Goal: Information Seeking & Learning: Learn about a topic

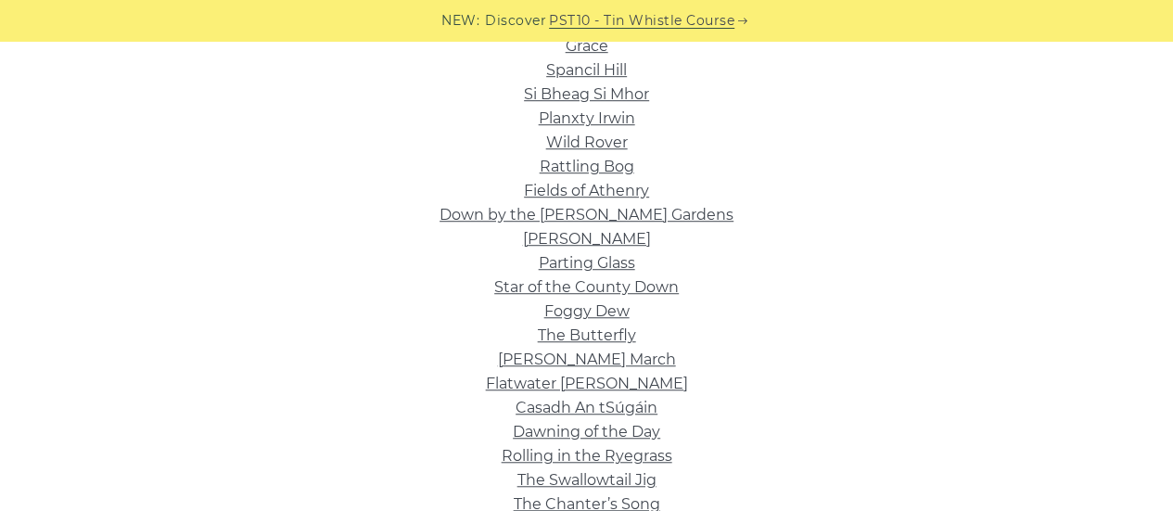
scroll to position [520, 0]
click at [617, 321] on link "Foggy Dew" at bounding box center [586, 312] width 85 height 18
click at [599, 152] on link "Wild Rover" at bounding box center [587, 143] width 82 height 18
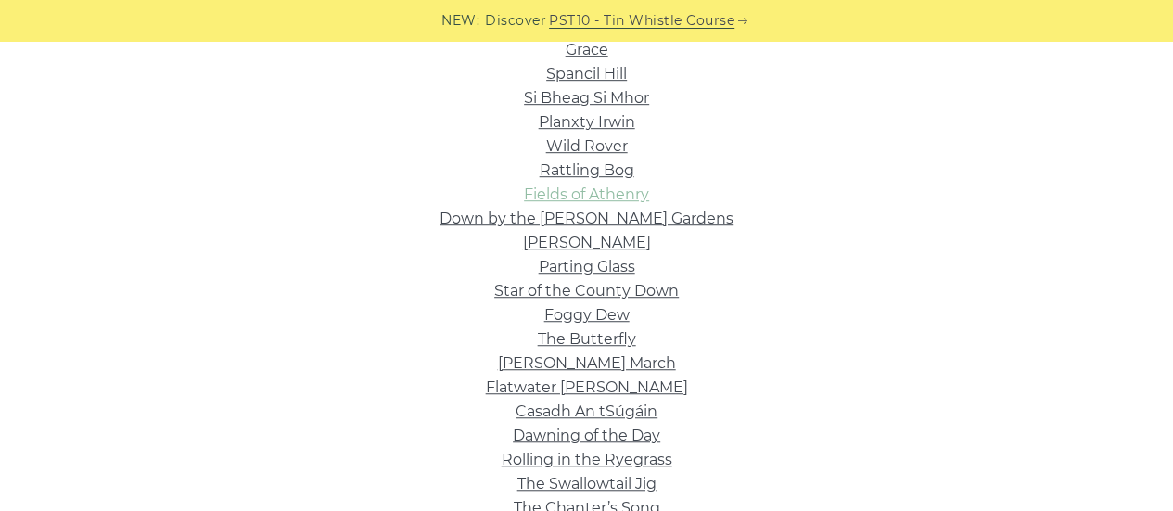
scroll to position [518, 0]
click at [635, 106] on link "Si­ Bheag Si­ Mhor" at bounding box center [586, 97] width 125 height 18
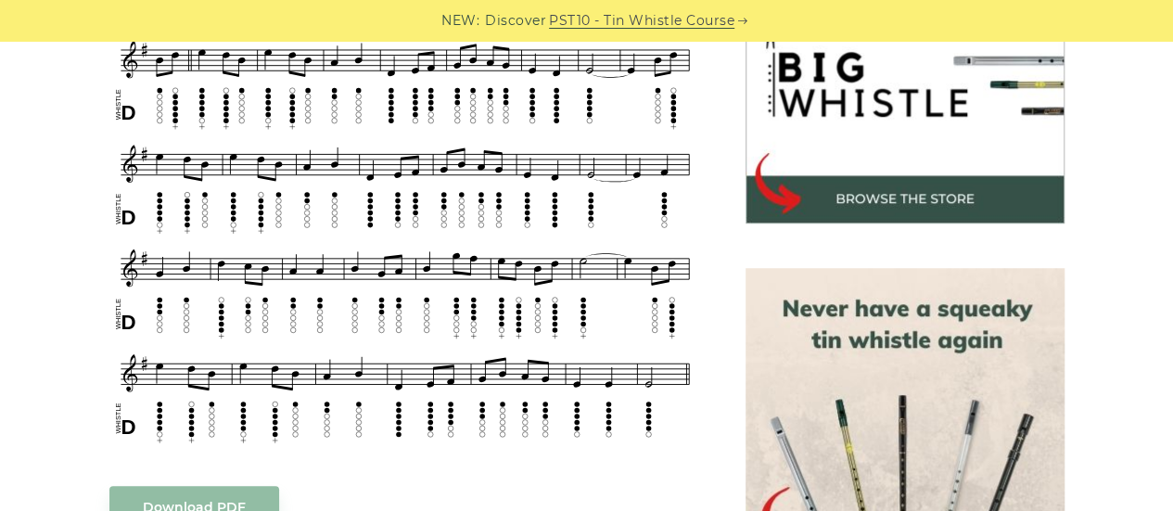
scroll to position [626, 0]
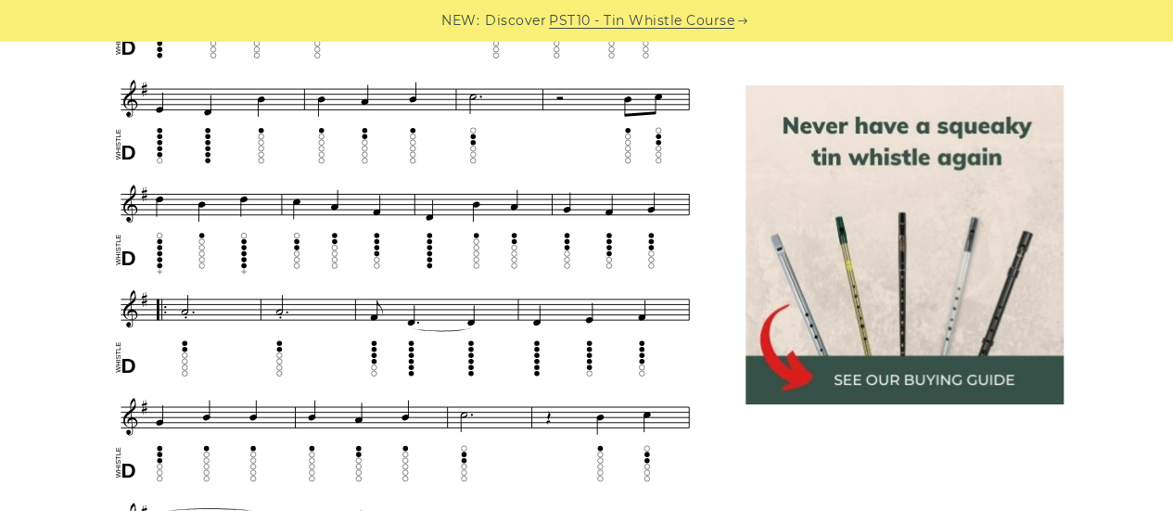
scroll to position [904, 0]
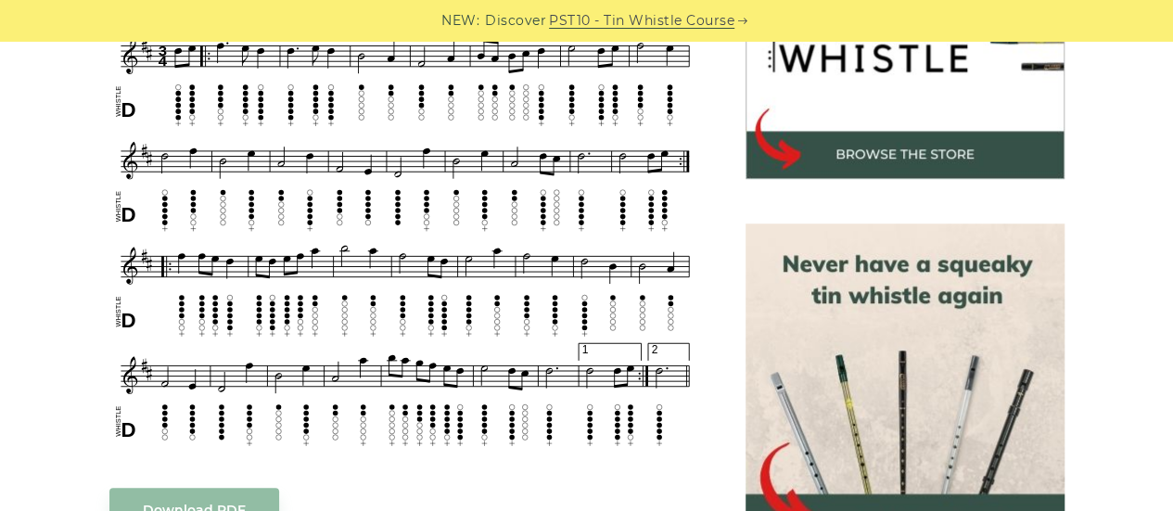
scroll to position [680, 0]
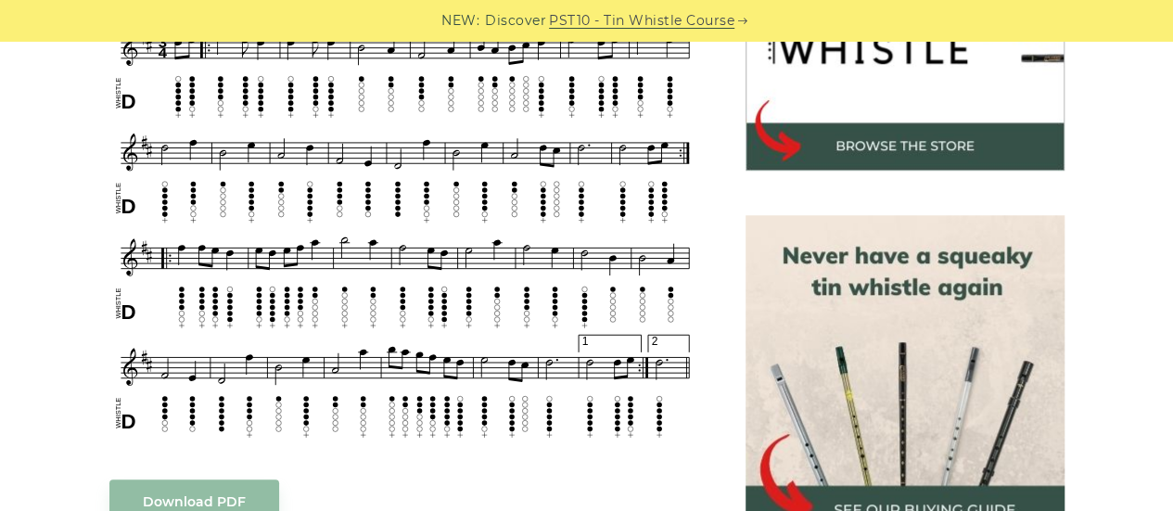
click at [764, 311] on img at bounding box center [905, 374] width 319 height 319
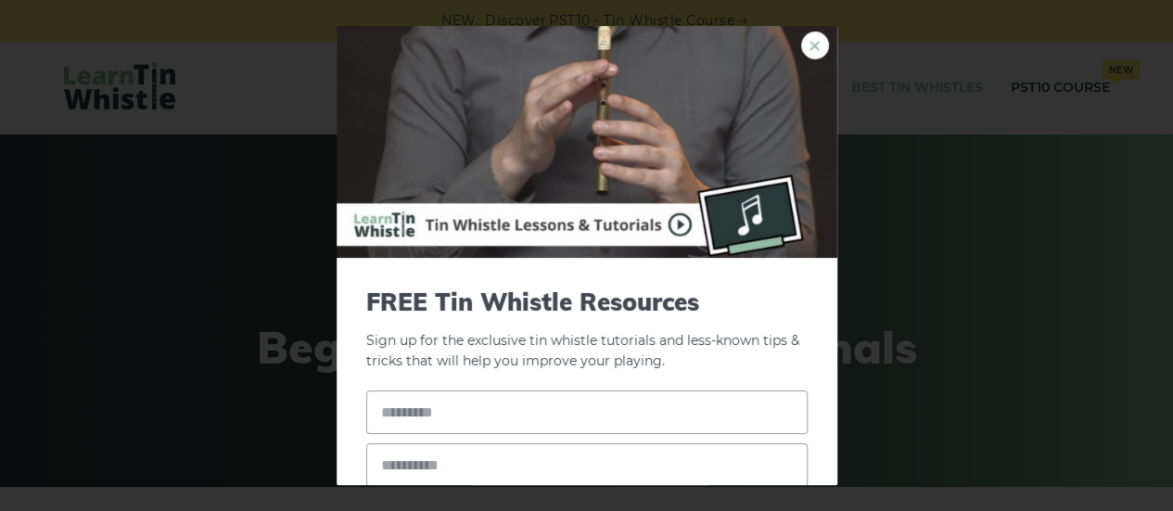
click at [801, 42] on link "×" at bounding box center [815, 46] width 28 height 28
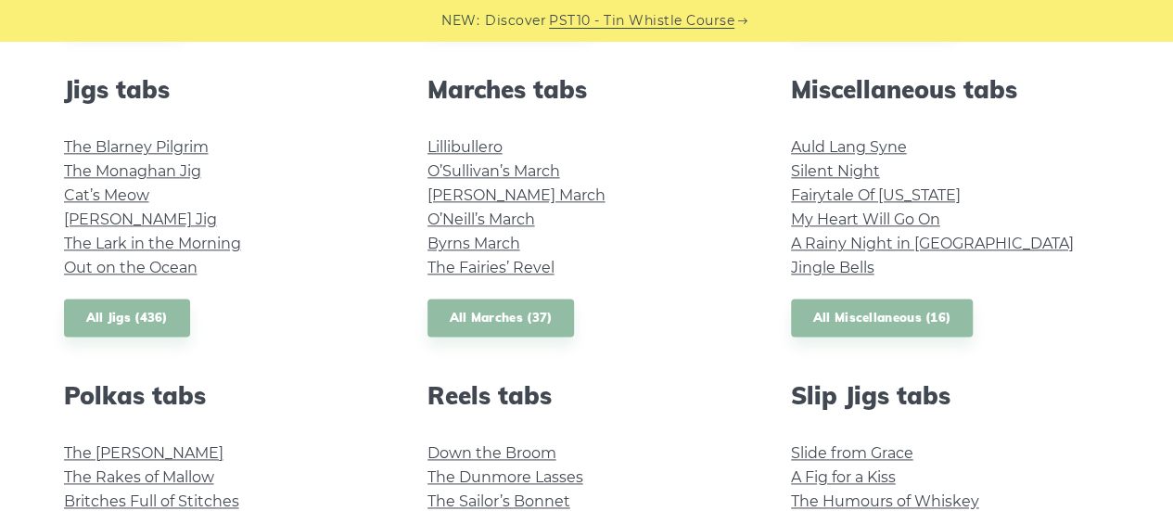
scroll to position [1033, 0]
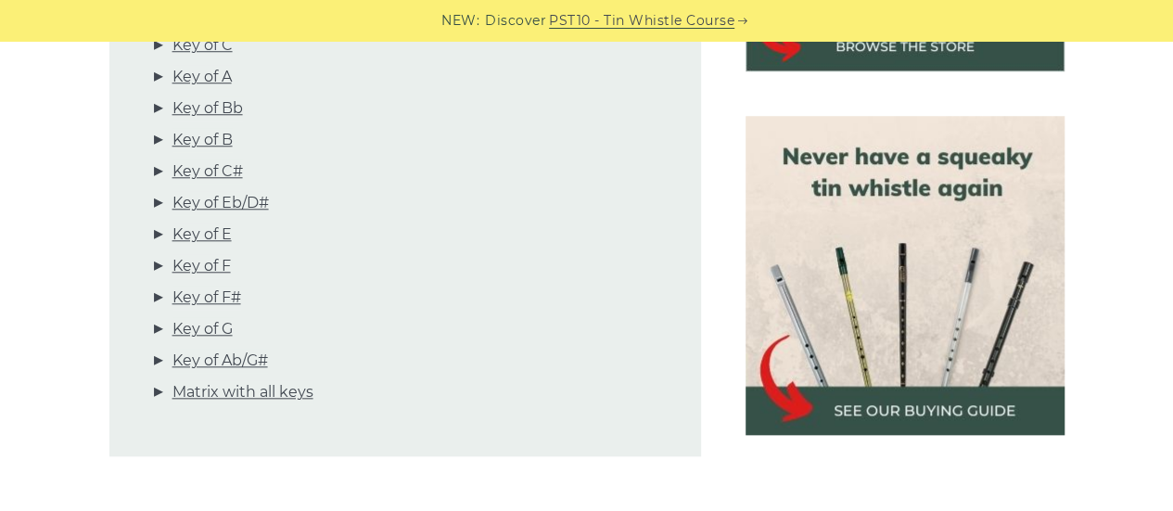
scroll to position [781, 0]
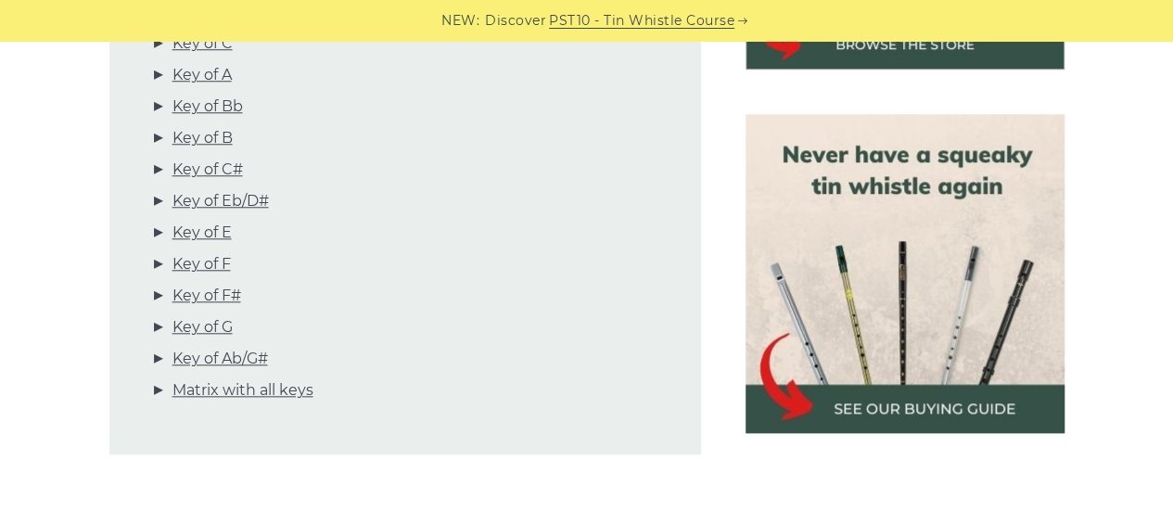
click at [234, 24] on link "Key of D" at bounding box center [202, 12] width 61 height 24
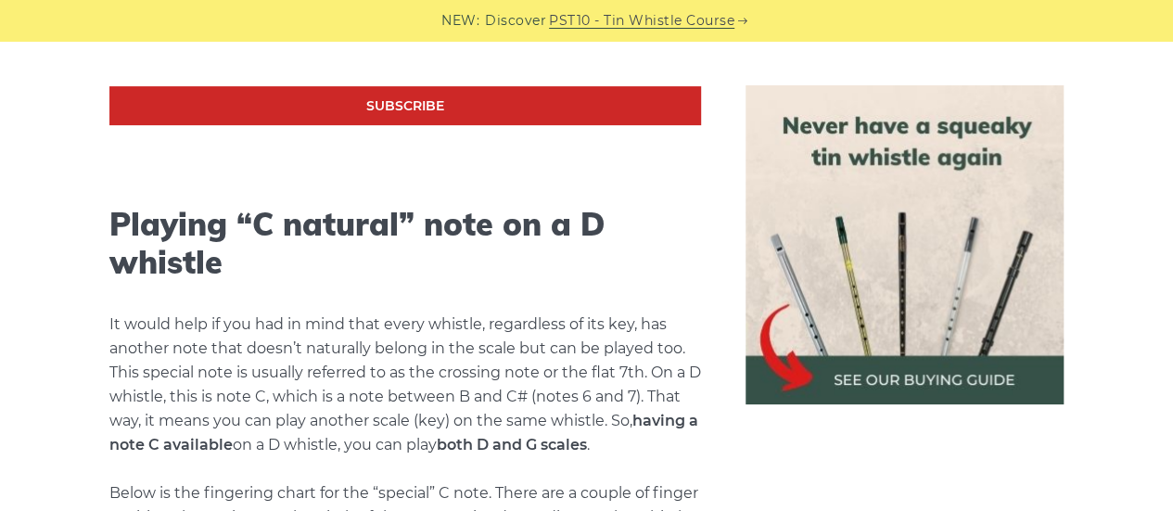
scroll to position [3797, 0]
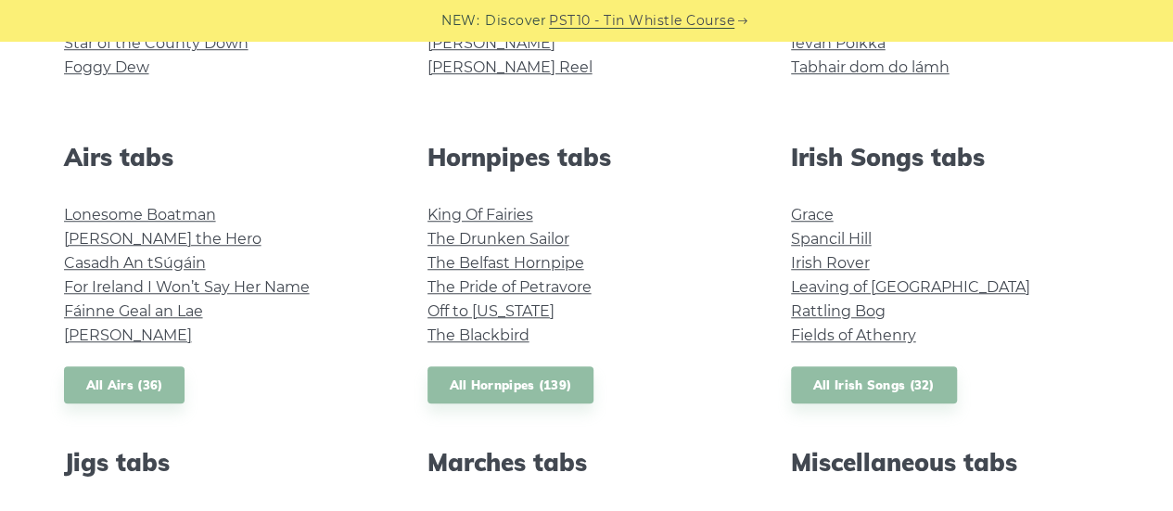
scroll to position [662, 0]
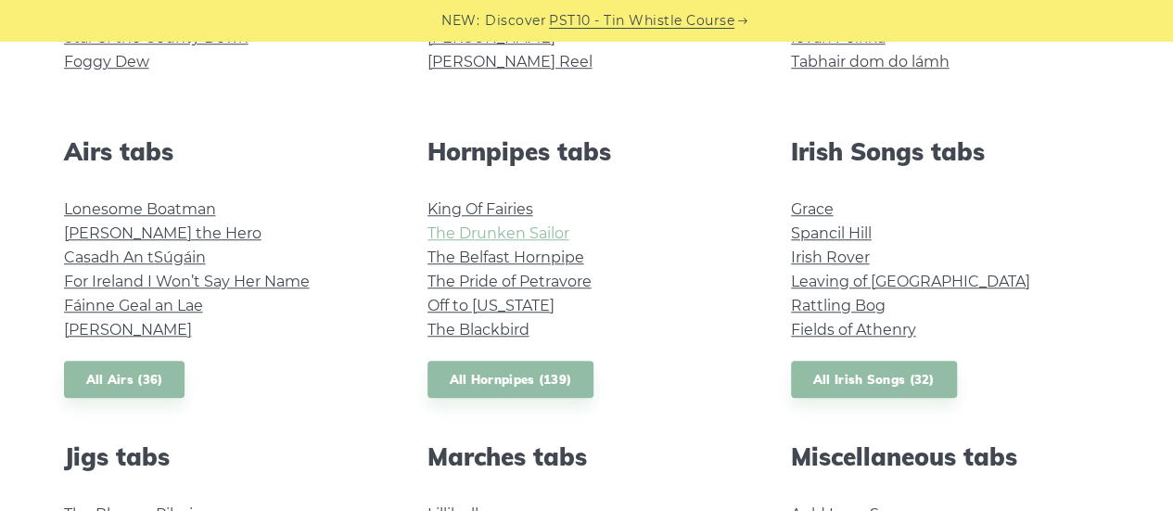
click at [565, 242] on link "The Drunken Sailor" at bounding box center [499, 233] width 142 height 18
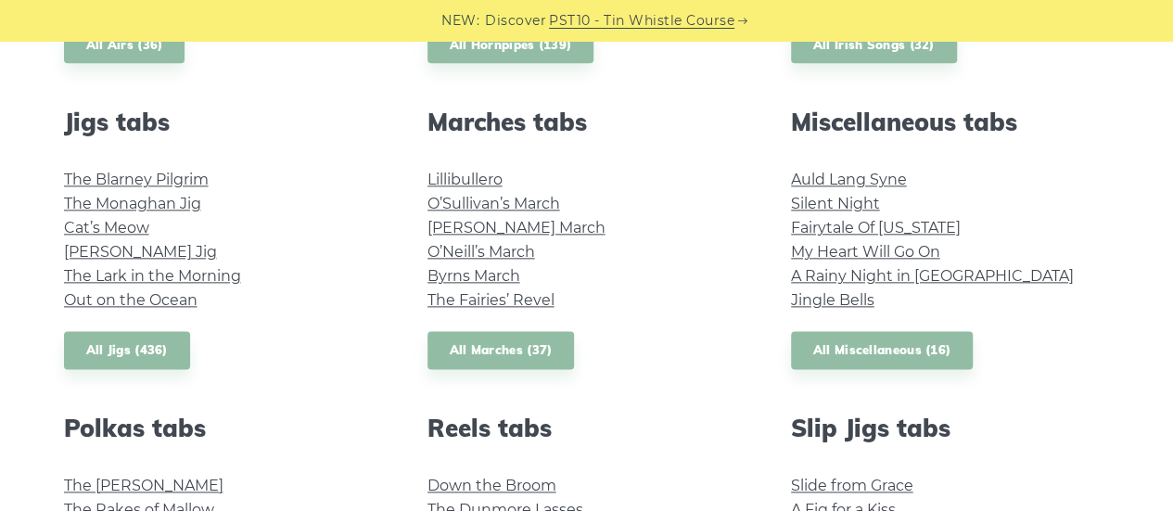
scroll to position [998, 0]
click at [851, 260] on link "My Heart Will Go On" at bounding box center [865, 251] width 149 height 18
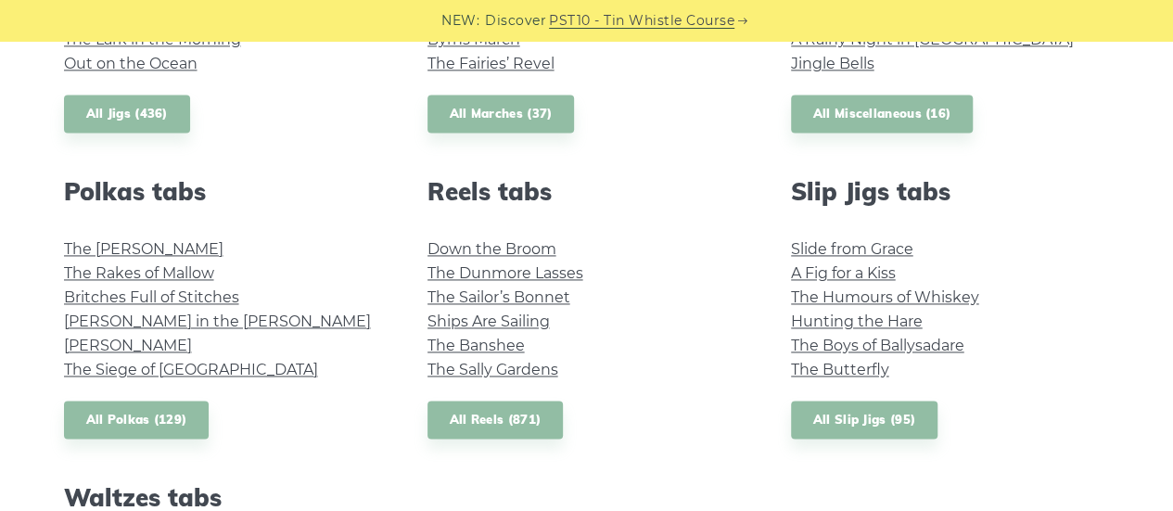
scroll to position [1120, 0]
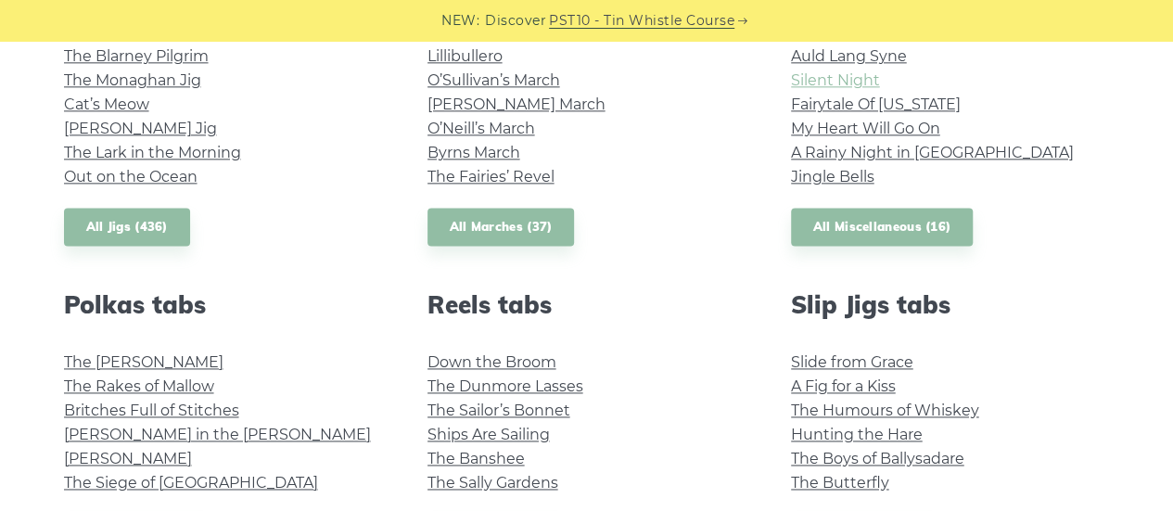
click at [853, 89] on link "Silent Night" at bounding box center [835, 80] width 89 height 18
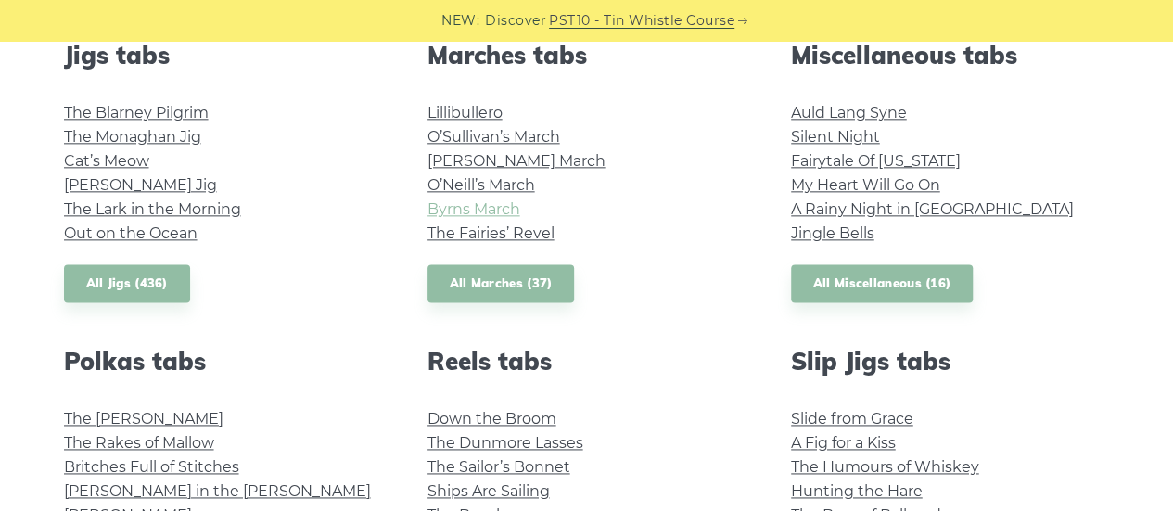
scroll to position [1053, 0]
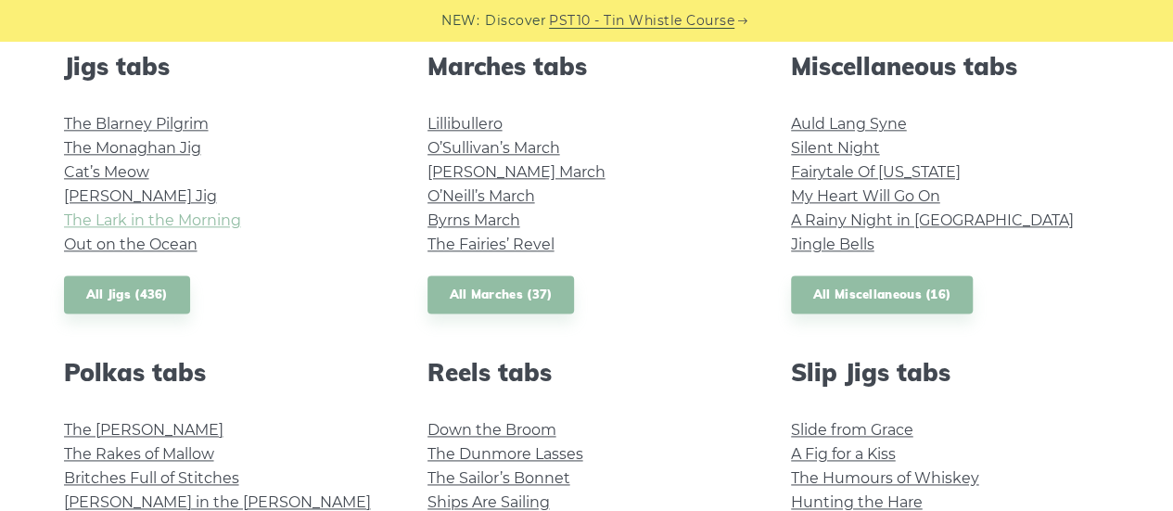
click at [109, 229] on link "The Lark in the Morning" at bounding box center [152, 220] width 177 height 18
click at [139, 253] on link "Out on the Ocean" at bounding box center [131, 245] width 134 height 18
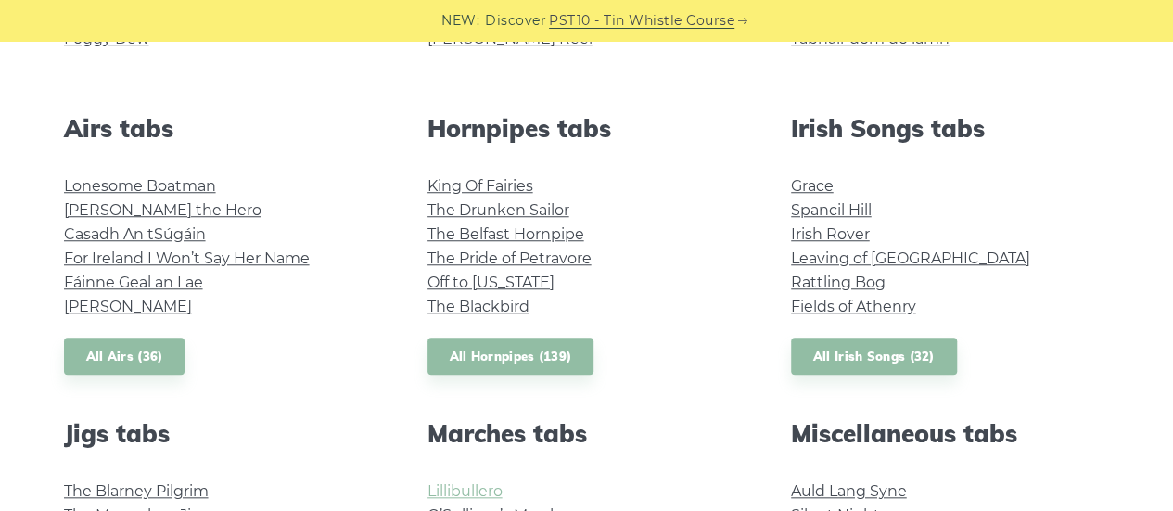
scroll to position [681, 0]
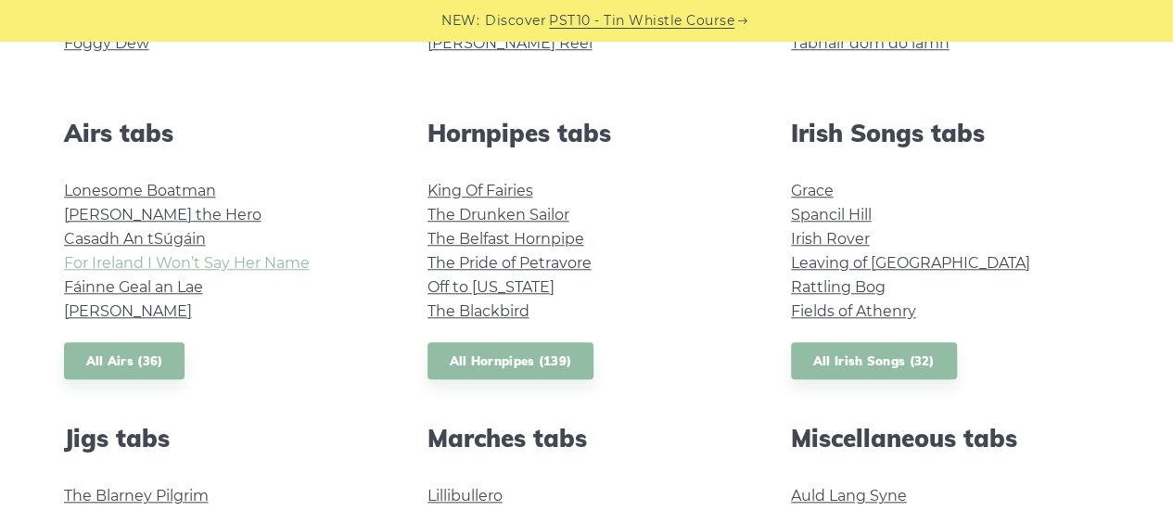
click at [213, 272] on link "For Ireland I Won’t Say Her Name" at bounding box center [187, 263] width 246 height 18
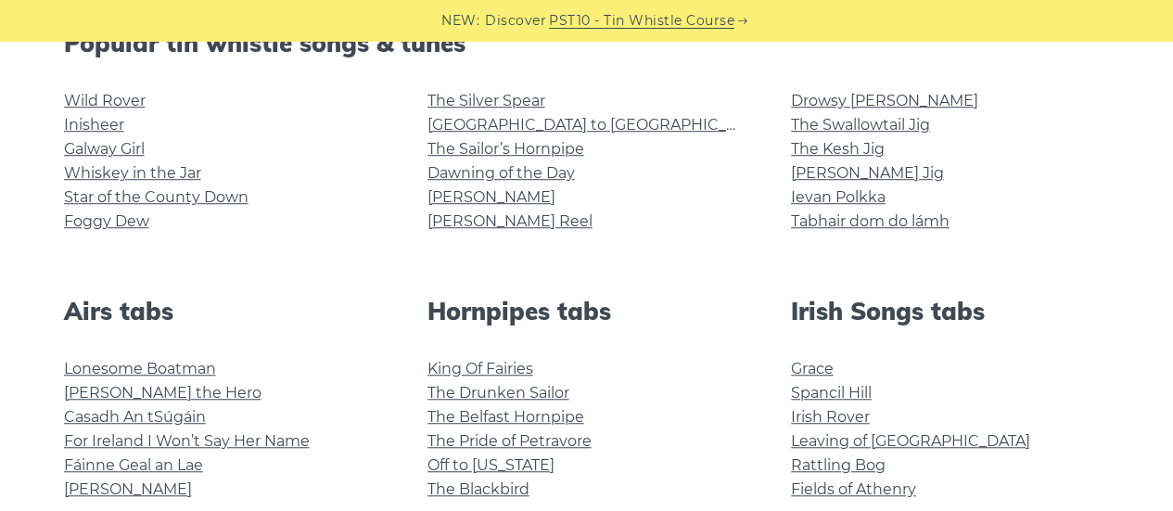
scroll to position [360, 0]
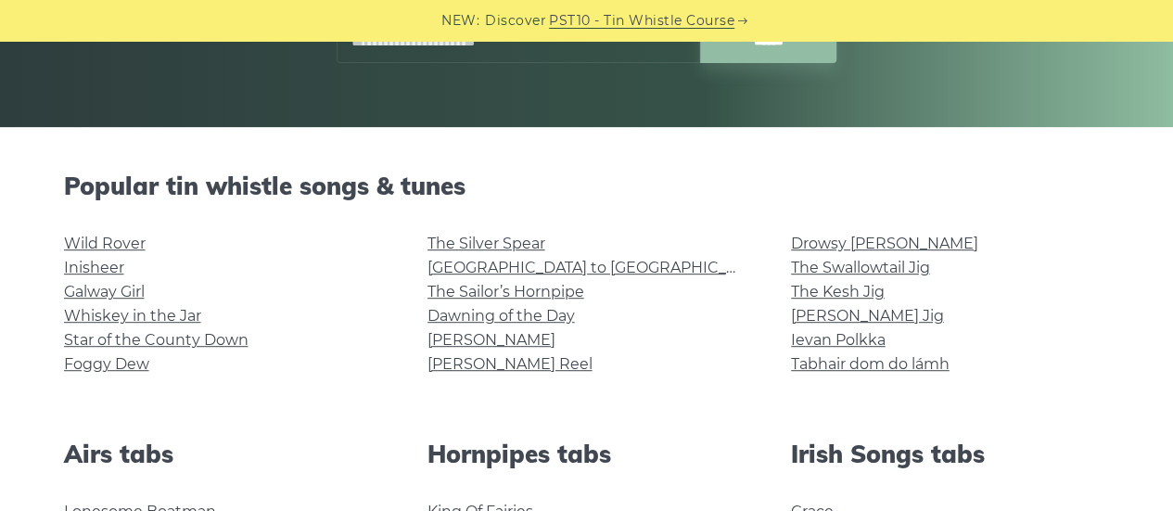
click at [153, 352] on li "Star of the County Down" at bounding box center [223, 340] width 319 height 24
click at [147, 373] on link "Foggy Dew" at bounding box center [106, 364] width 85 height 18
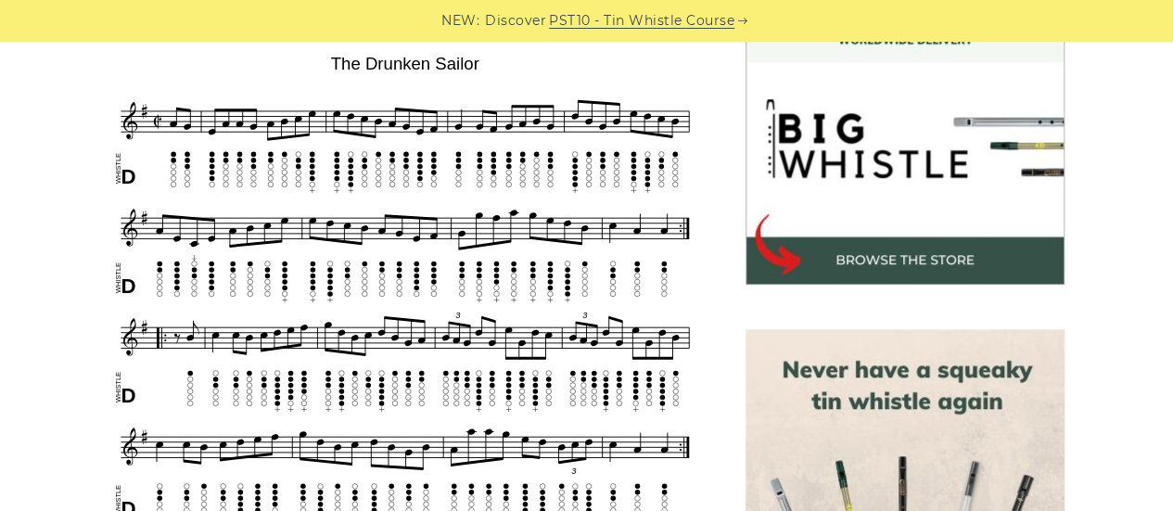
scroll to position [576, 0]
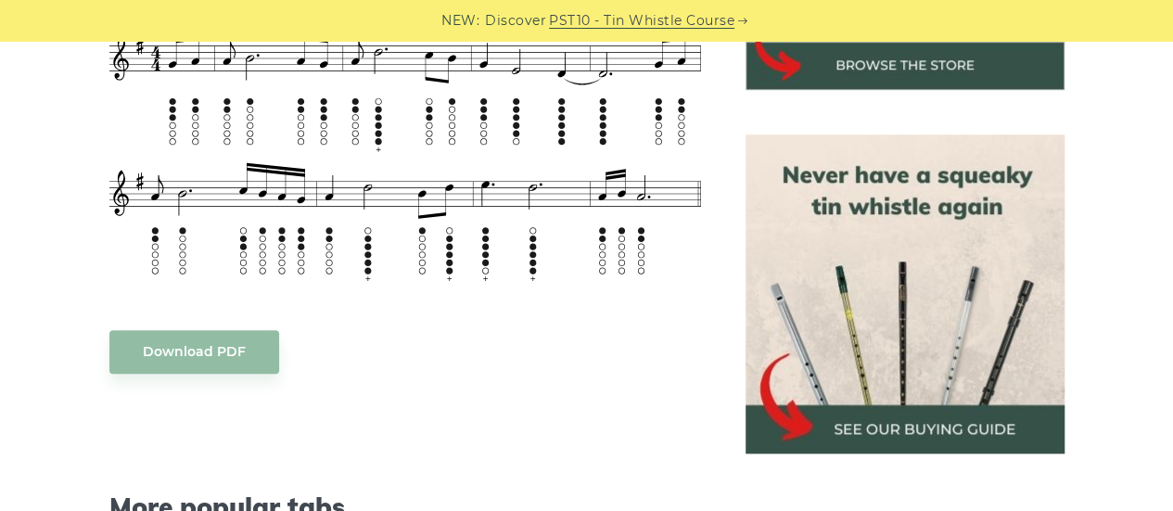
scroll to position [764, 0]
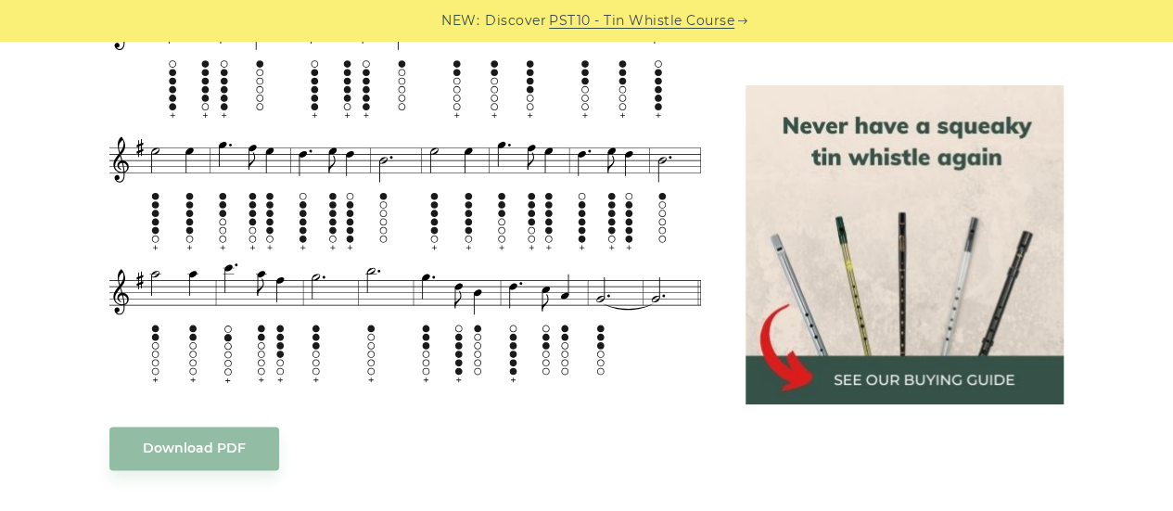
scroll to position [1222, 0]
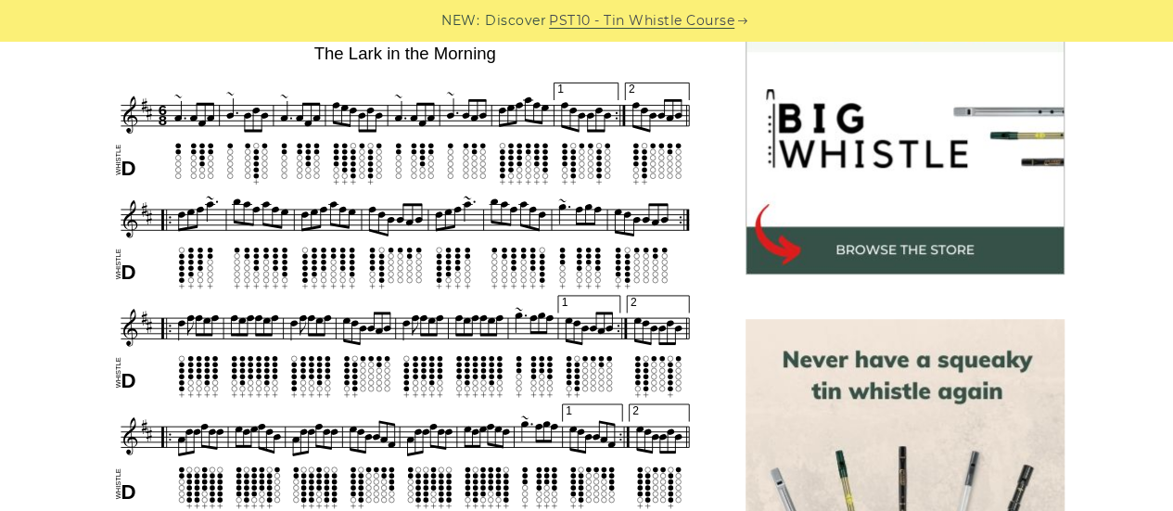
scroll to position [577, 0]
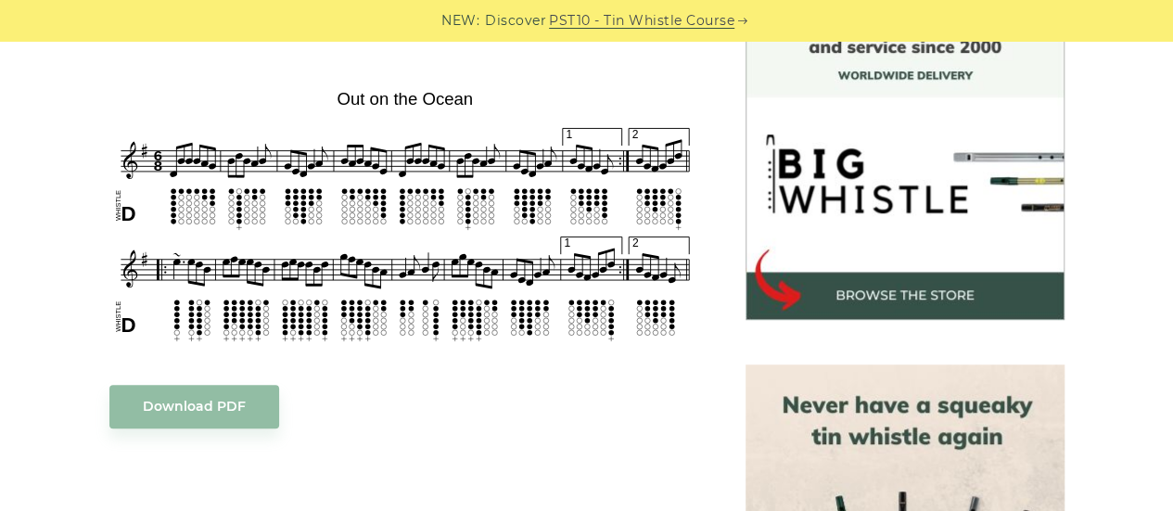
scroll to position [540, 0]
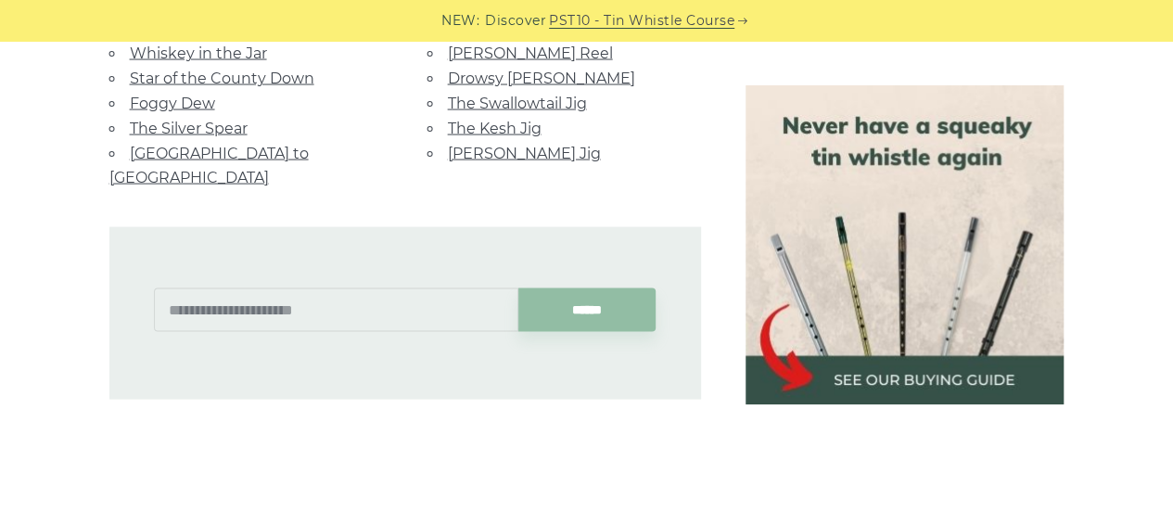
scroll to position [1756, 0]
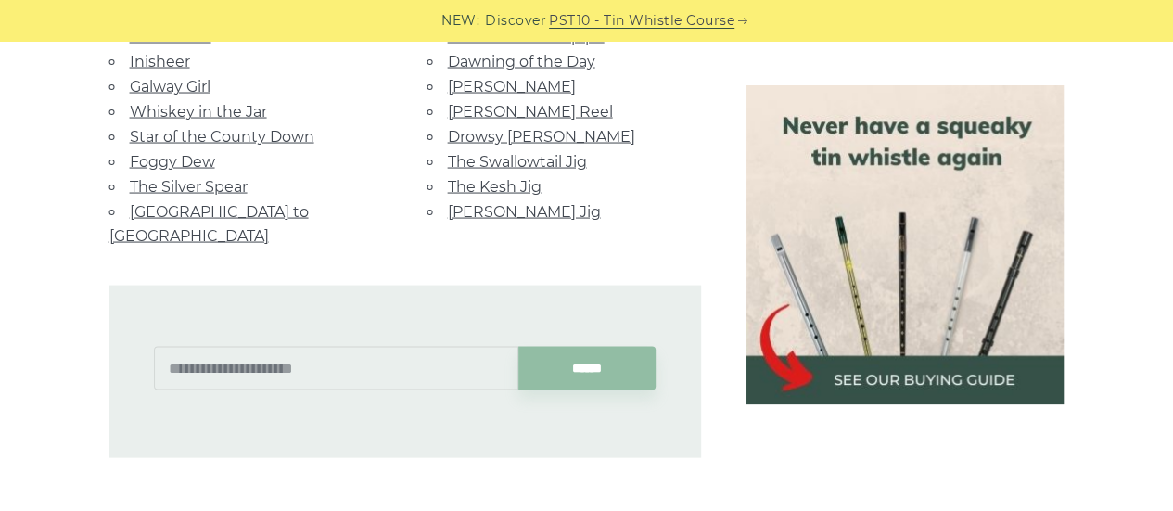
click at [166, 95] on link "Galway Girl" at bounding box center [170, 86] width 81 height 18
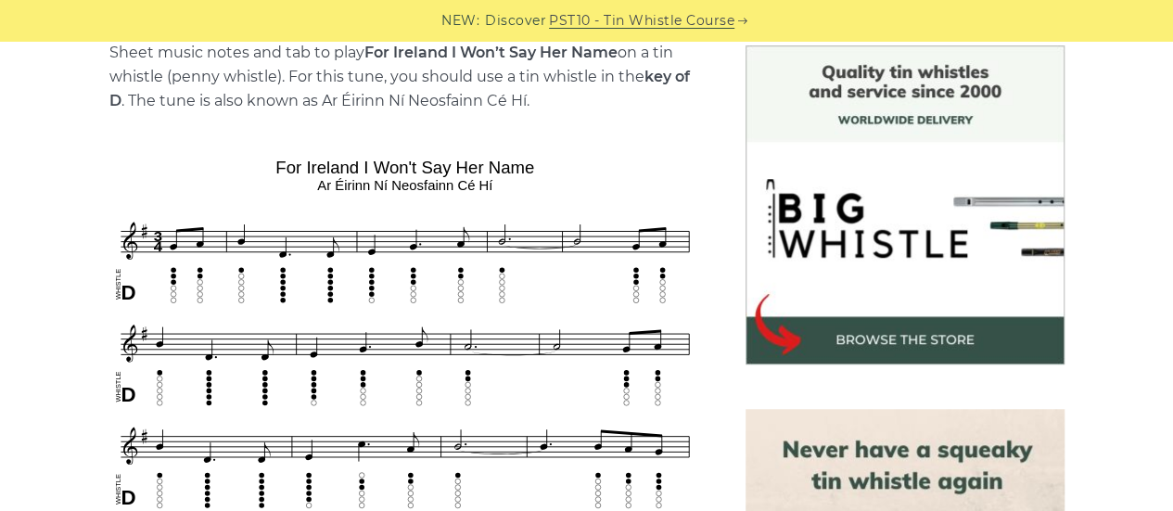
scroll to position [473, 0]
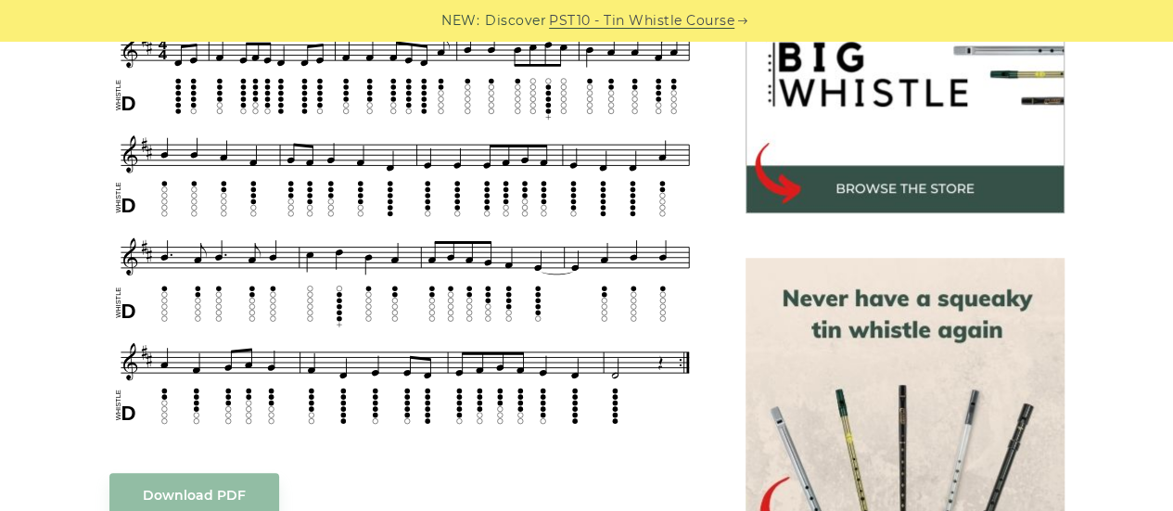
scroll to position [638, 0]
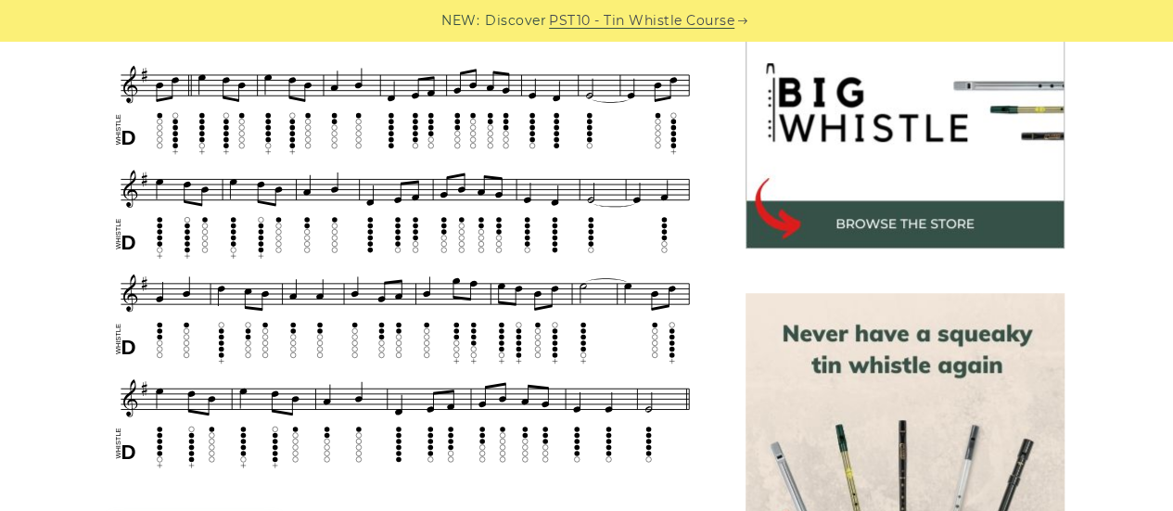
scroll to position [603, 0]
